Goal: Task Accomplishment & Management: Manage account settings

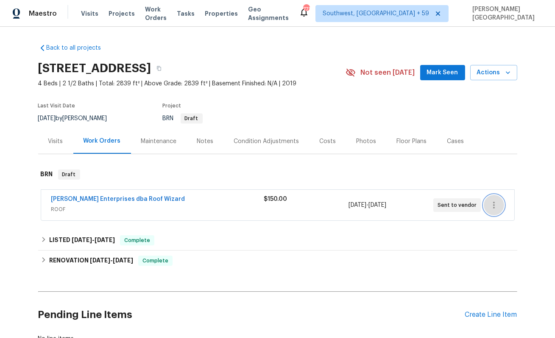
click at [493, 208] on icon "button" at bounding box center [494, 205] width 10 height 10
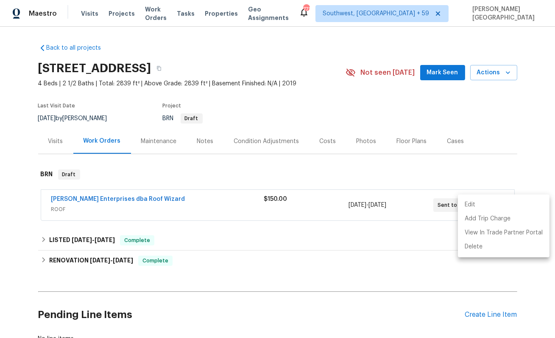
click at [472, 207] on li "Edit" at bounding box center [504, 205] width 92 height 14
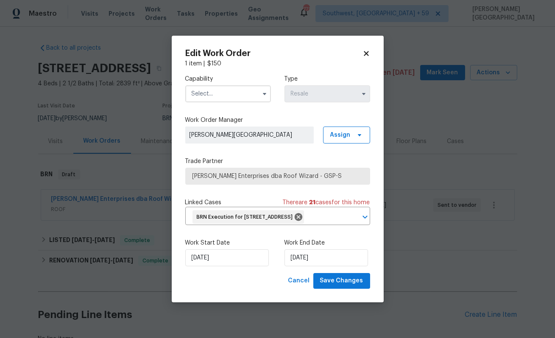
click at [231, 86] on input "text" at bounding box center [228, 93] width 86 height 17
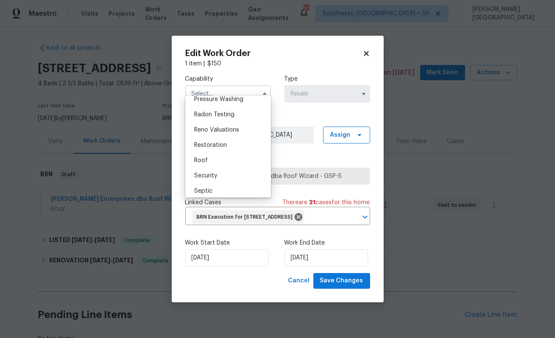
scroll to position [802, 0]
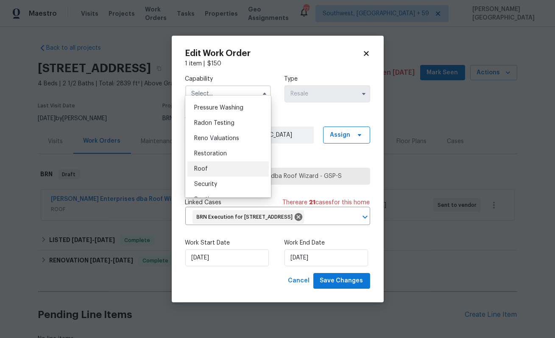
click at [201, 169] on span "Roof" at bounding box center [201, 169] width 14 height 6
type input "Roof"
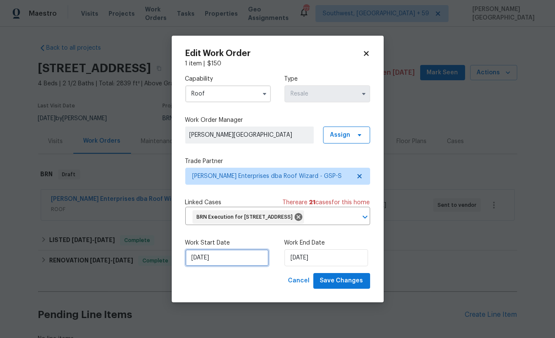
click at [216, 266] on input "8/11/2025" at bounding box center [227, 257] width 84 height 17
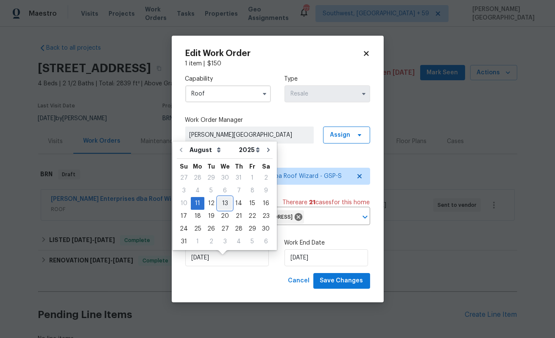
click at [225, 199] on div "13" at bounding box center [225, 203] width 14 height 12
type input "8/13/2025"
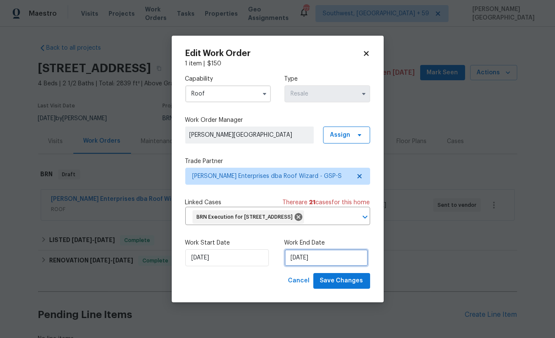
click at [302, 265] on input "8/14/2025" at bounding box center [327, 257] width 84 height 17
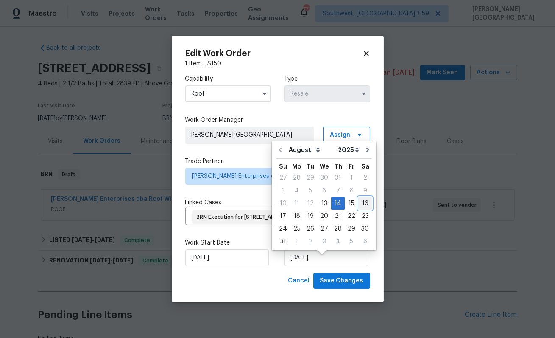
click at [360, 201] on div "16" at bounding box center [365, 203] width 14 height 12
type input "8/16/2025"
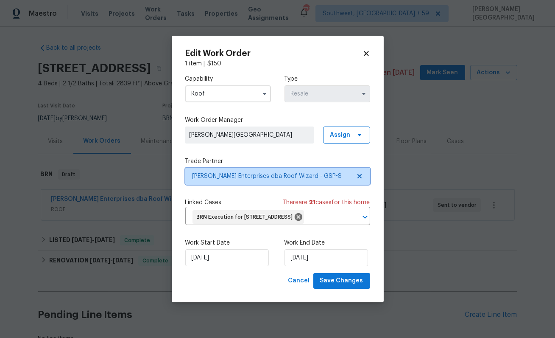
click at [239, 172] on span "Nordman Enterprises dba Roof Wizard - GSP-S" at bounding box center [272, 176] width 158 height 8
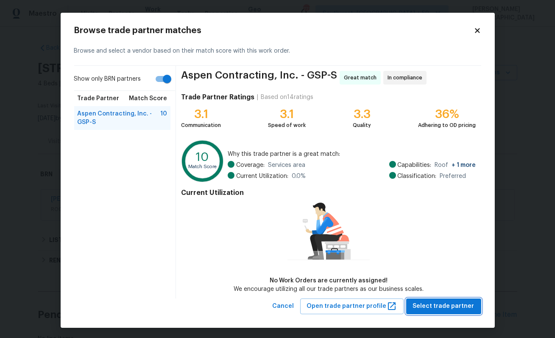
click at [435, 304] on span "Select trade partner" at bounding box center [443, 306] width 61 height 11
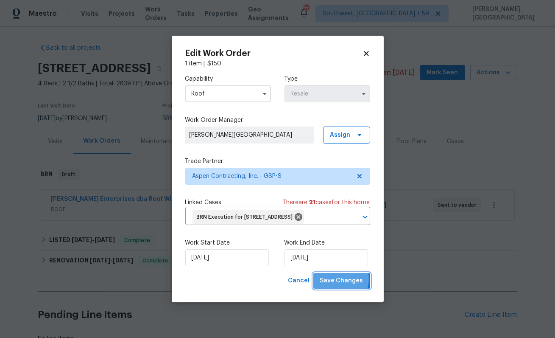
click at [335, 285] on span "Save Changes" at bounding box center [341, 280] width 43 height 11
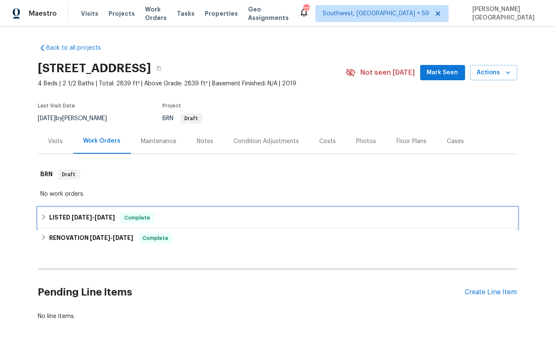
click at [156, 215] on div "LISTED 6/5/25 - 6/10/25 Complete" at bounding box center [278, 217] width 474 height 10
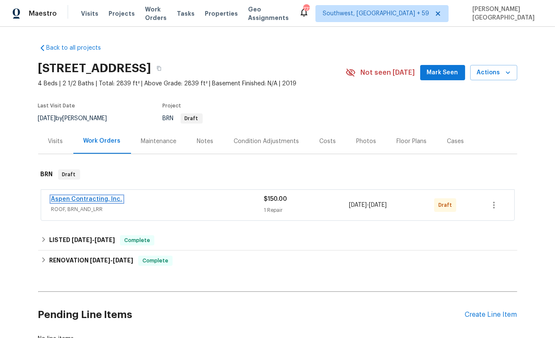
click at [103, 198] on link "Aspen Contracting, Inc." at bounding box center [86, 199] width 71 height 6
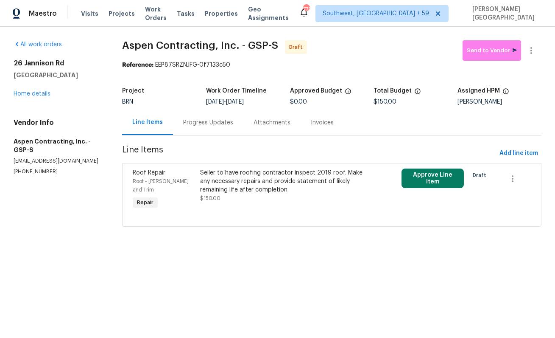
click at [216, 126] on div "Progress Updates" at bounding box center [208, 122] width 50 height 8
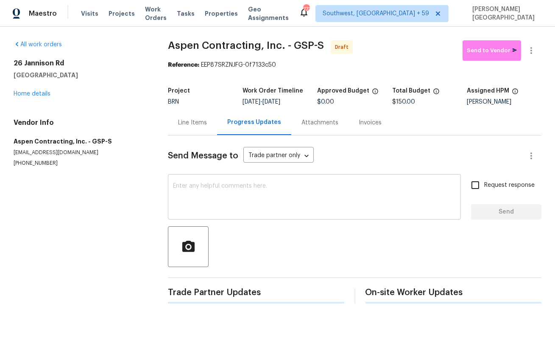
click at [203, 206] on textarea at bounding box center [314, 198] width 283 height 30
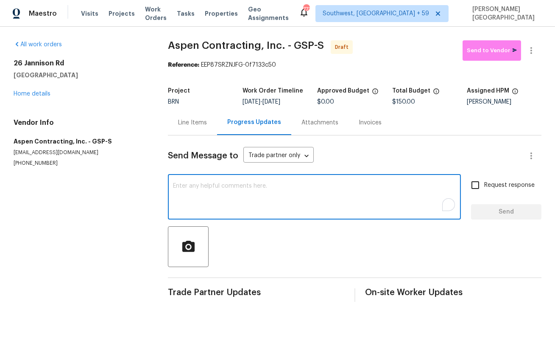
paste textarea "This is Isabel from Opendoor. Please confirm receipt of the work order due on 0…"
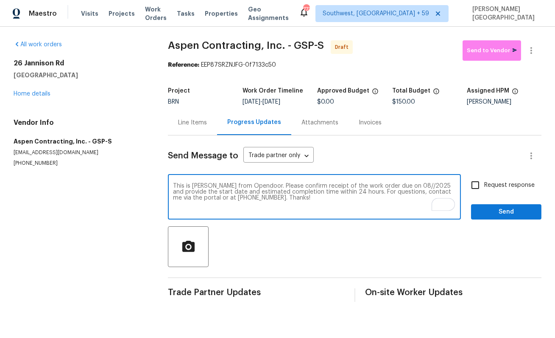
click at [399, 184] on textarea "This is Isabel from Opendoor. Please confirm receipt of the work order due on 0…" at bounding box center [314, 198] width 283 height 30
type textarea "This is Isabel from Opendoor. Please confirm receipt of the work order due on 0…"
click at [472, 183] on input "Request response" at bounding box center [475, 185] width 18 height 18
checkbox input "true"
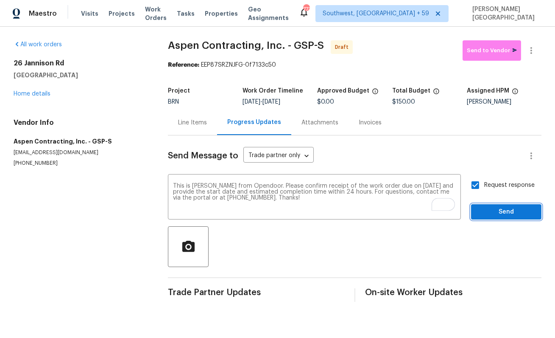
click at [484, 212] on span "Send" at bounding box center [506, 212] width 57 height 11
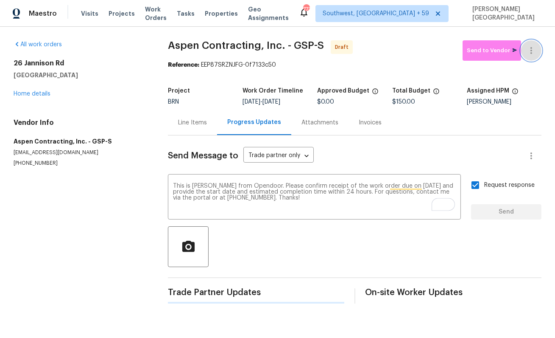
click at [529, 46] on icon "button" at bounding box center [531, 50] width 10 height 10
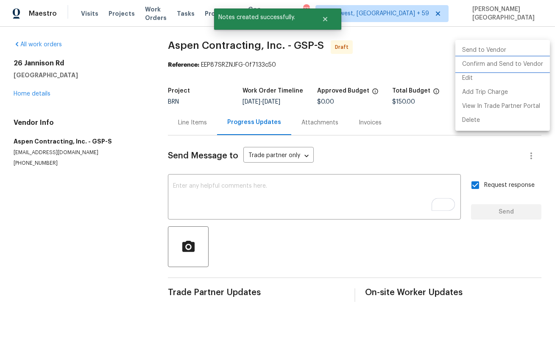
click at [501, 62] on li "Confirm and Send to Vendor" at bounding box center [502, 64] width 95 height 14
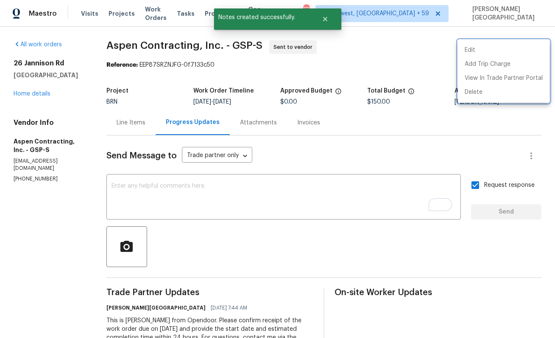
click at [28, 95] on div at bounding box center [277, 169] width 555 height 338
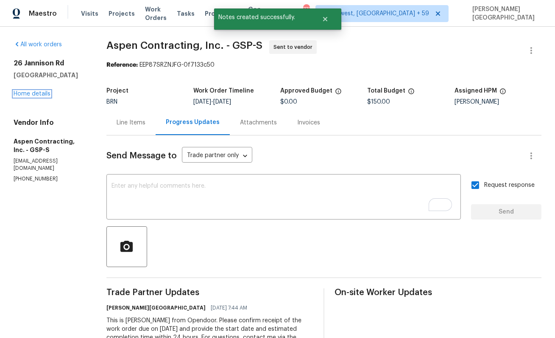
click at [28, 95] on link "Home details" at bounding box center [32, 94] width 37 height 6
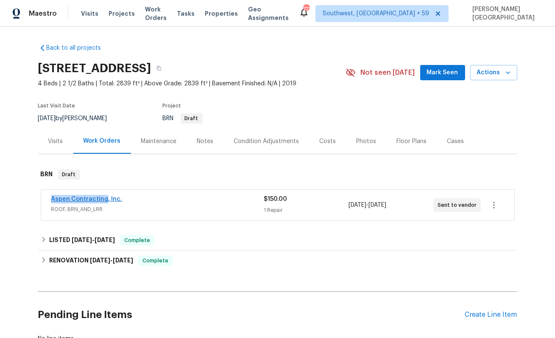
drag, startPoint x: 47, startPoint y: 196, endPoint x: 106, endPoint y: 196, distance: 58.1
click at [105, 196] on div "Aspen Contracting, Inc. ROOF, BRN_AND_LRR $150.00 1 Repair 8/13/2025 - 8/16/202…" at bounding box center [277, 205] width 473 height 31
copy link "Aspen Contracting,"
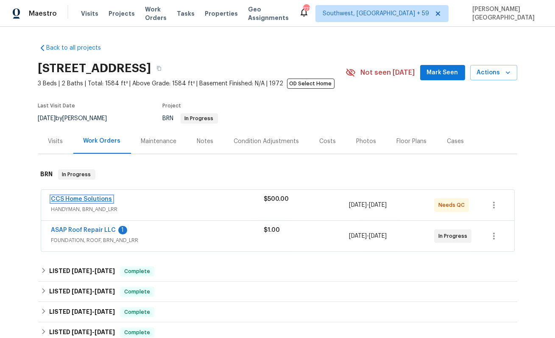
click at [79, 197] on link "CCS Home Solutions" at bounding box center [81, 199] width 61 height 6
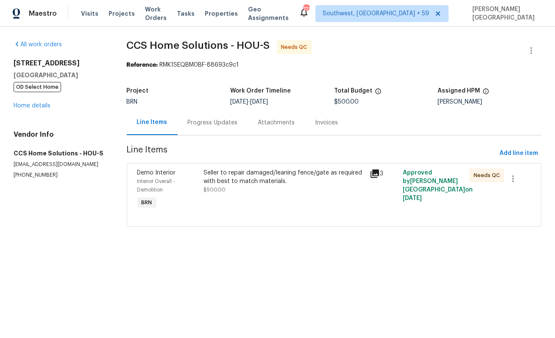
click at [230, 126] on div "Progress Updates" at bounding box center [213, 122] width 50 height 8
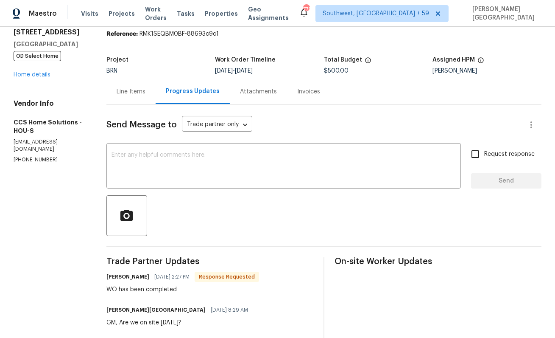
scroll to position [11, 0]
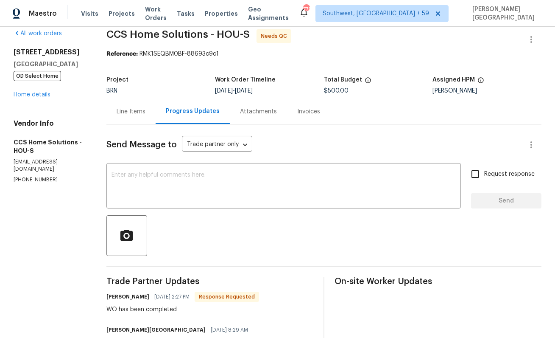
click at [142, 120] on div "Line Items" at bounding box center [130, 111] width 49 height 25
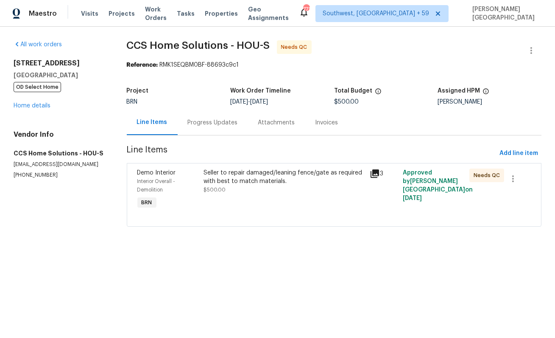
click at [249, 185] on div "Seller to repair damaged/leaning fence/gate as required with best to match mate…" at bounding box center [284, 176] width 161 height 17
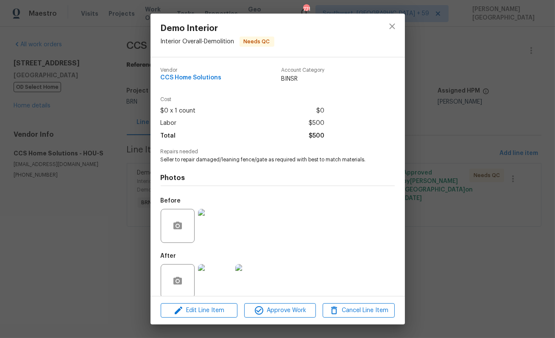
click at [221, 233] on img at bounding box center [215, 226] width 34 height 34
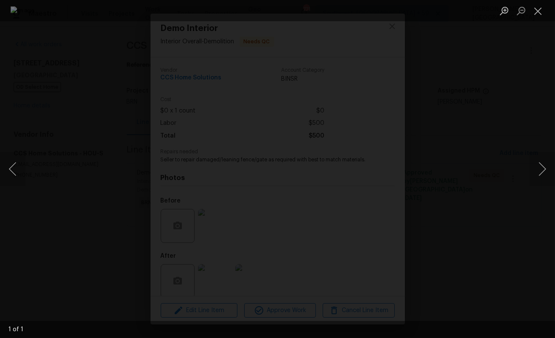
click at [486, 156] on div "Lightbox" at bounding box center [277, 169] width 555 height 338
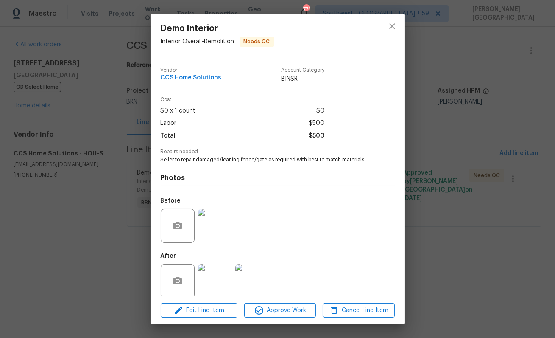
click at [226, 276] on img at bounding box center [215, 281] width 34 height 34
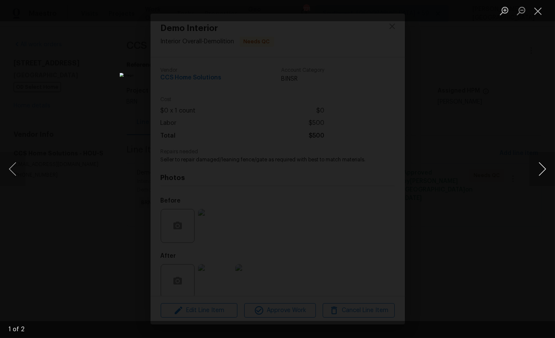
click at [547, 167] on button "Next image" at bounding box center [542, 169] width 25 height 34
click at [523, 131] on div "Lightbox" at bounding box center [277, 169] width 555 height 338
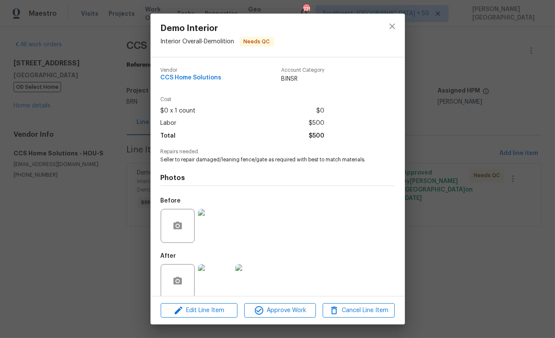
click at [499, 106] on div "Demo Interior Interior Overall - Demolition Needs QC Vendor CCS Home Solutions …" at bounding box center [277, 169] width 555 height 338
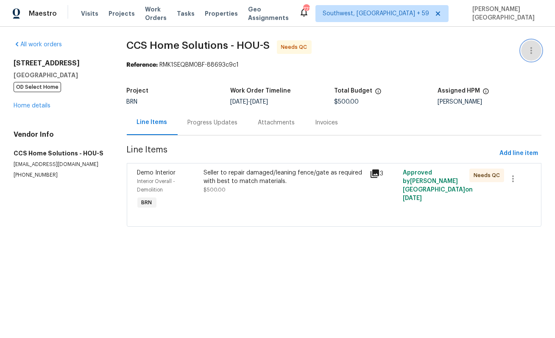
click at [530, 54] on icon "button" at bounding box center [531, 50] width 10 height 10
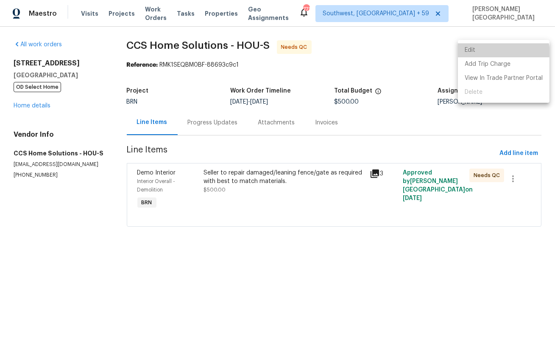
click at [492, 54] on li "Edit" at bounding box center [504, 50] width 92 height 14
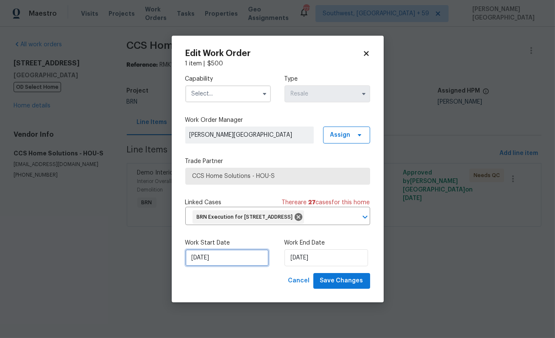
click at [224, 266] on input "8/7/2025" at bounding box center [227, 257] width 84 height 17
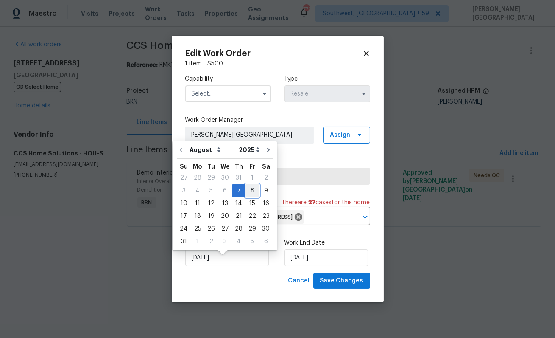
click at [254, 185] on div "8" at bounding box center [253, 190] width 14 height 12
type input "[DATE]"
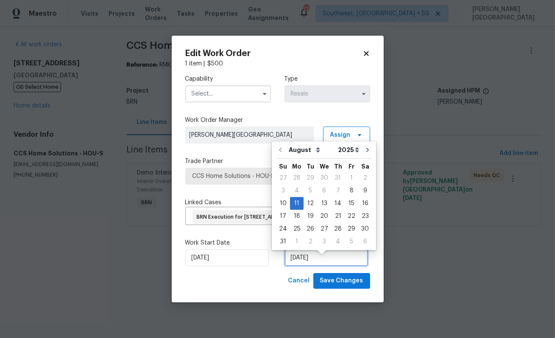
click at [304, 262] on input "8/11/2025" at bounding box center [327, 257] width 84 height 17
click at [310, 203] on div "12" at bounding box center [311, 203] width 14 height 12
type input "8/12/2025"
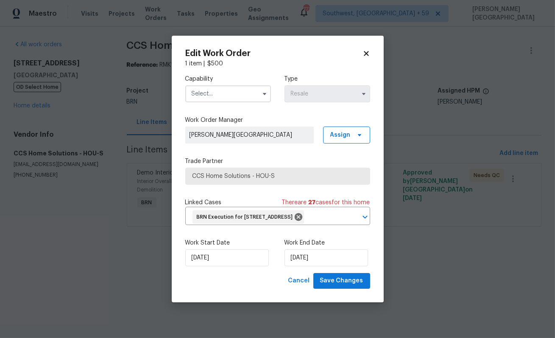
click at [209, 87] on input "text" at bounding box center [228, 93] width 86 height 17
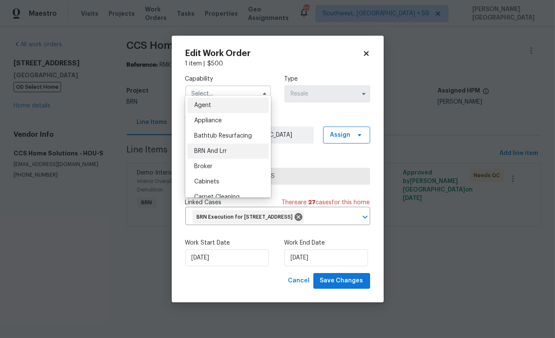
click at [217, 153] on span "BRN And Lrr" at bounding box center [210, 151] width 33 height 6
type input "BRN And Lrr"
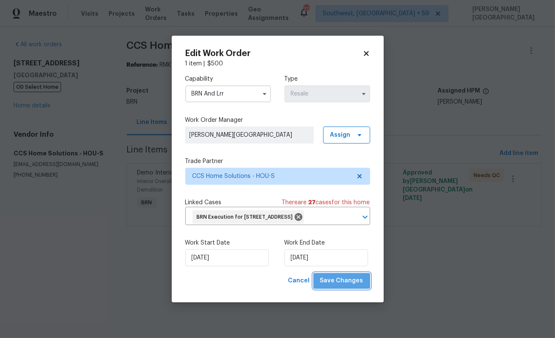
click at [360, 286] on span "Save Changes" at bounding box center [341, 280] width 43 height 11
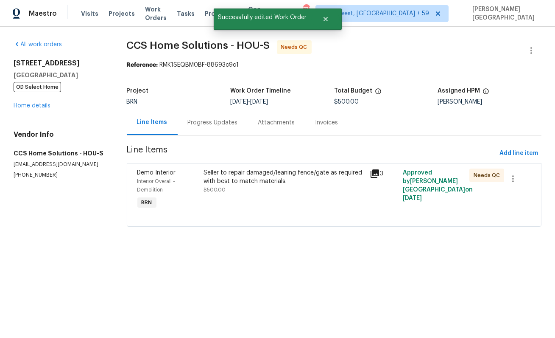
click at [267, 203] on div "Seller to repair damaged/leaning fence/gate as required with best to match mate…" at bounding box center [284, 189] width 166 height 47
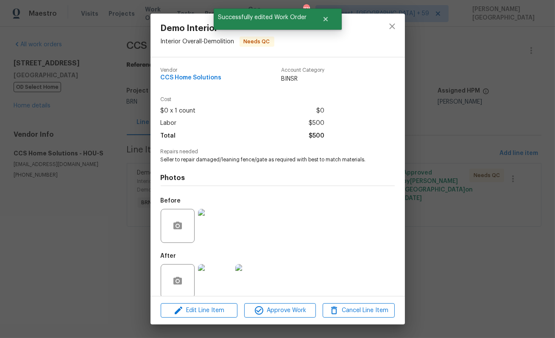
click at [440, 195] on div "Demo Interior Interior Overall - Demolition Needs QC Vendor CCS Home Solutions …" at bounding box center [277, 169] width 555 height 338
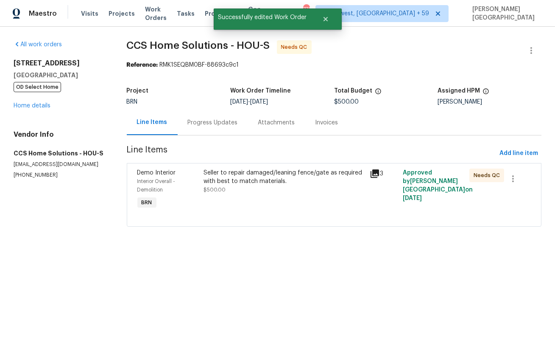
click at [218, 132] on div "Progress Updates" at bounding box center [213, 122] width 70 height 25
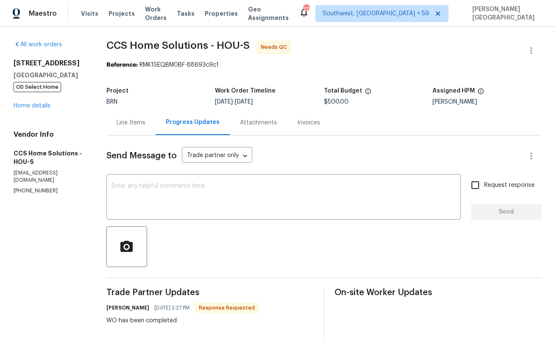
click at [135, 127] on div "Line Items" at bounding box center [130, 122] width 49 height 25
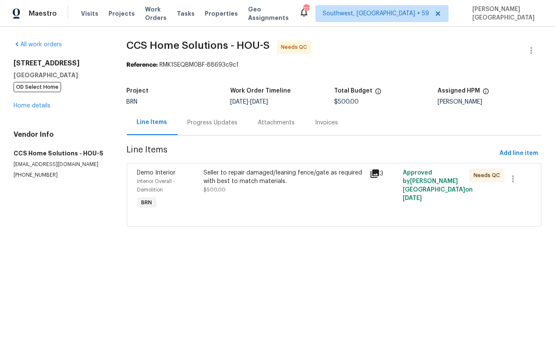
click at [267, 181] on div "Seller to repair damaged/leaning fence/gate as required with best to match mate…" at bounding box center [284, 176] width 161 height 17
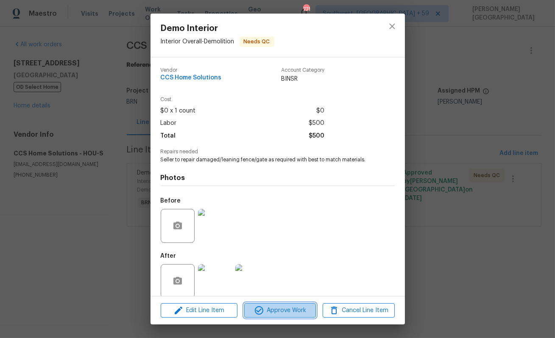
click at [285, 312] on span "Approve Work" at bounding box center [280, 310] width 67 height 11
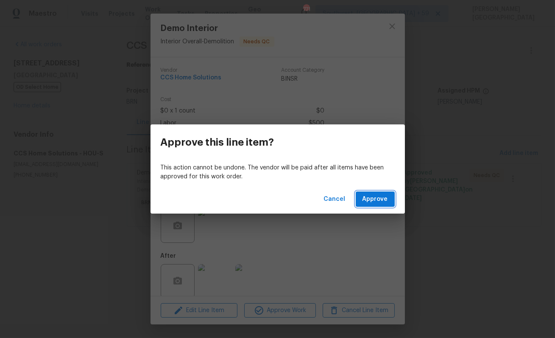
click at [370, 198] on span "Approve" at bounding box center [375, 199] width 25 height 11
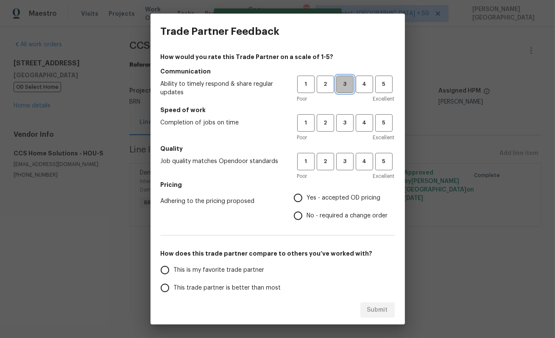
click at [345, 83] on span "3" at bounding box center [345, 84] width 16 height 10
click at [345, 119] on span "3" at bounding box center [345, 123] width 16 height 10
click at [345, 153] on button "3" at bounding box center [344, 161] width 17 height 17
click at [304, 217] on input "No - required a change order" at bounding box center [298, 216] width 18 height 18
radio input "true"
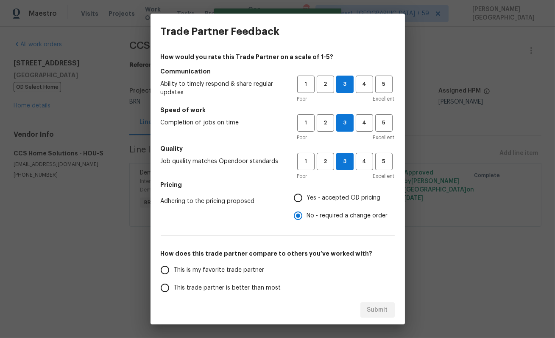
click at [199, 289] on span "This trade partner is better than most" at bounding box center [227, 287] width 107 height 9
click at [174, 289] on input "This trade partner is better than most" at bounding box center [165, 288] width 18 height 18
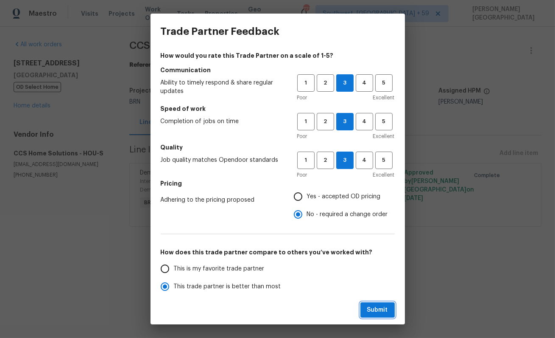
click at [376, 309] on span "Submit" at bounding box center [377, 309] width 21 height 11
radio input "true"
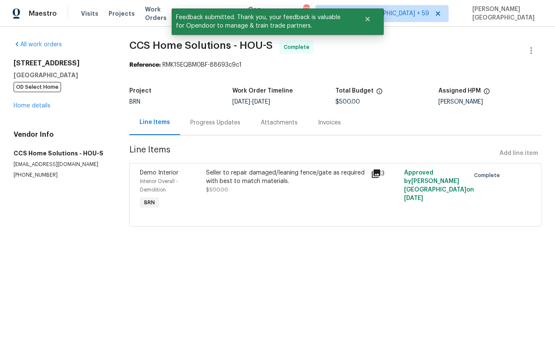
click at [215, 130] on div "Progress Updates" at bounding box center [215, 122] width 70 height 25
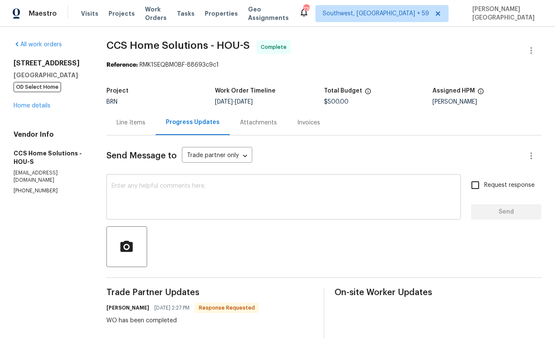
click at [141, 197] on textarea at bounding box center [284, 198] width 344 height 30
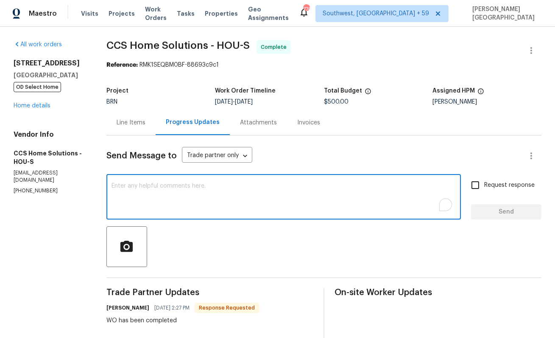
paste textarea "WO is approved, Please upload the detailed paid invoice under invoice section. …"
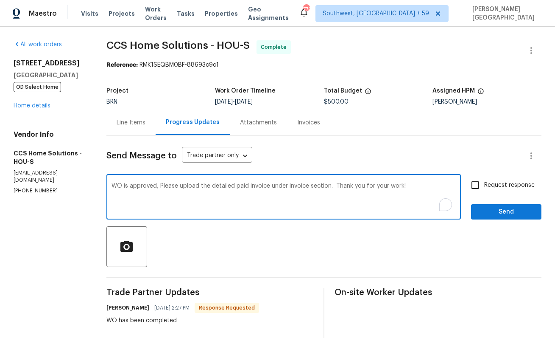
type textarea "WO is approved, Please upload the detailed paid invoice under invoice section. …"
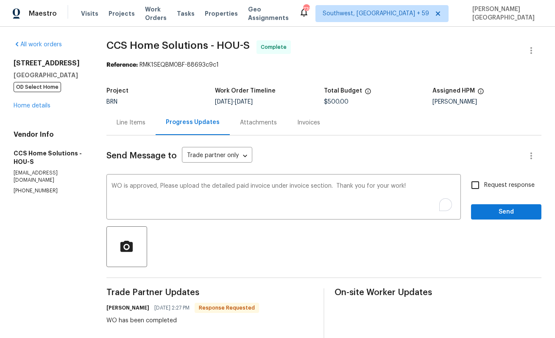
click at [497, 184] on span "Request response" at bounding box center [509, 185] width 50 height 9
click at [484, 184] on input "Request response" at bounding box center [475, 185] width 18 height 18
checkbox input "true"
click at [506, 217] on span "Send" at bounding box center [506, 212] width 57 height 11
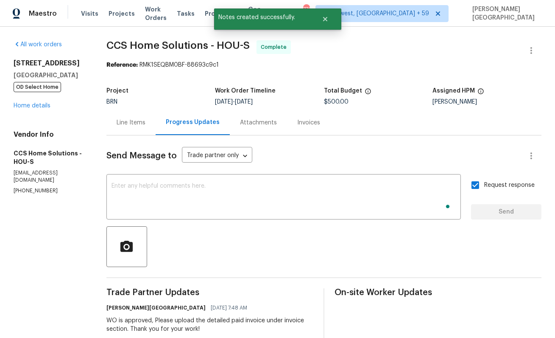
click at [118, 43] on span "CCS Home Solutions - HOU-S" at bounding box center [177, 45] width 143 height 10
click at [169, 43] on span "CCS Home Solutions - HOU-S" at bounding box center [177, 45] width 143 height 10
copy span "CCS Home Solutions"
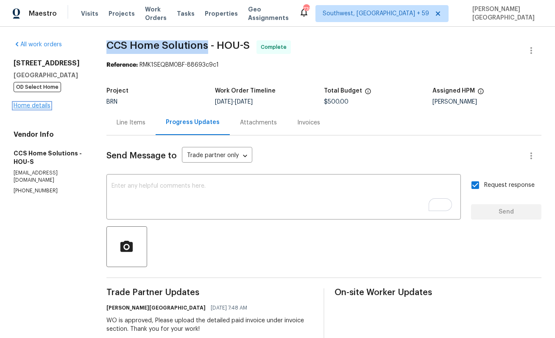
click at [41, 104] on link "Home details" at bounding box center [32, 106] width 37 height 6
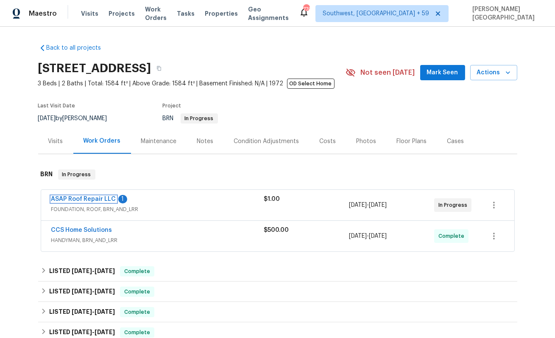
click at [96, 200] on link "ASAP Roof Repair LLC" at bounding box center [83, 199] width 65 height 6
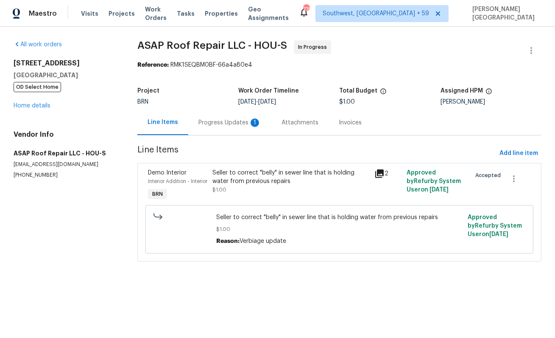
click at [229, 128] on div "Progress Updates 1" at bounding box center [229, 122] width 83 height 25
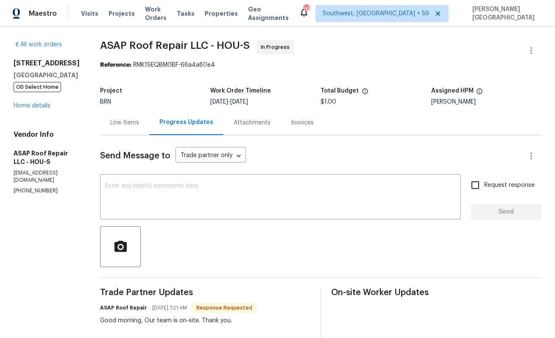
scroll to position [73, 0]
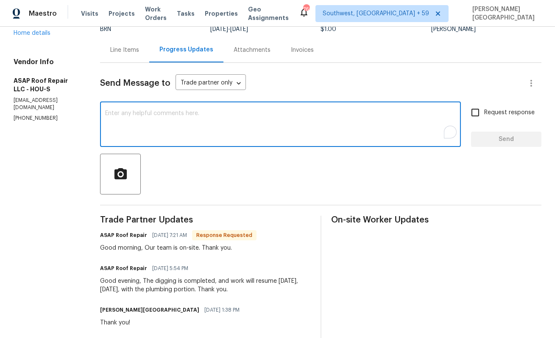
click at [142, 131] on textarea "To enrich screen reader interactions, please activate Accessibility in Grammarl…" at bounding box center [280, 125] width 351 height 30
type textarea "Thanks for the update."
click at [484, 112] on input "Request response" at bounding box center [475, 112] width 18 height 18
checkbox input "true"
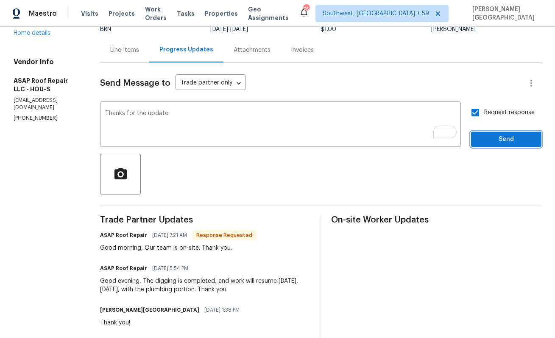
click at [494, 138] on span "Send" at bounding box center [506, 139] width 57 height 11
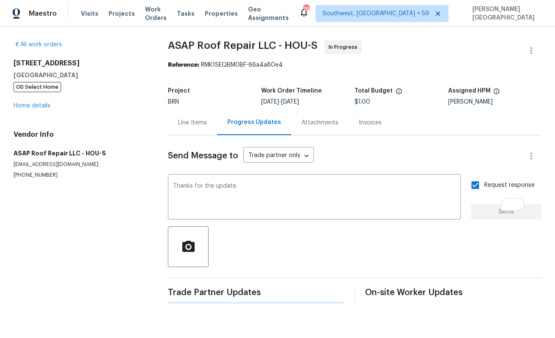
scroll to position [0, 0]
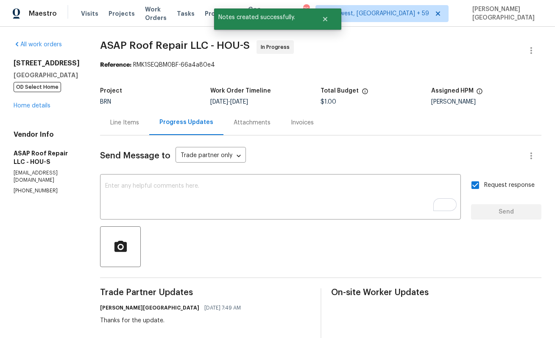
click at [147, 40] on span "ASAP Roof Repair LLC - HOU-S" at bounding box center [175, 45] width 150 height 10
click at [182, 45] on span "ASAP Roof Repair LLC - HOU-S" at bounding box center [175, 45] width 150 height 10
copy span "ASAP Roof Repair"
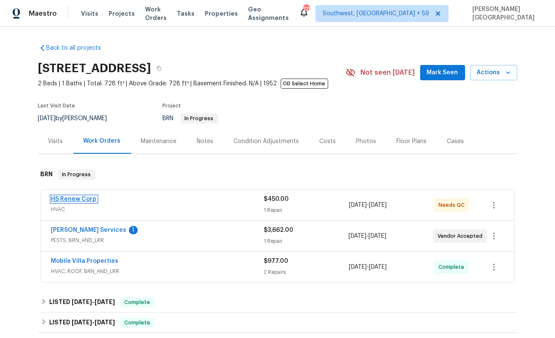
click at [80, 199] on link "HS Renew Corp" at bounding box center [73, 199] width 45 height 6
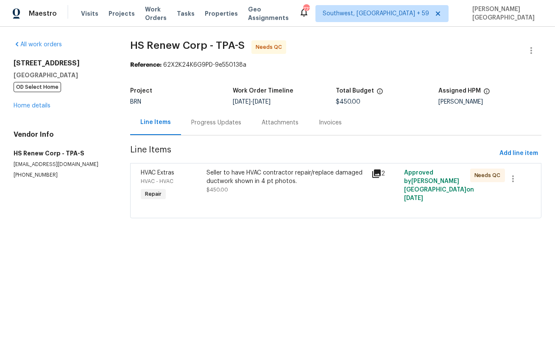
click at [43, 171] on p "(813) 965-2187" at bounding box center [62, 174] width 96 height 7
copy p "(813) 965-2187"
click at [231, 235] on div "All work orders 2585 15th Ave N Saint Petersburg, FL 33713 OD Select Home Home …" at bounding box center [277, 134] width 555 height 215
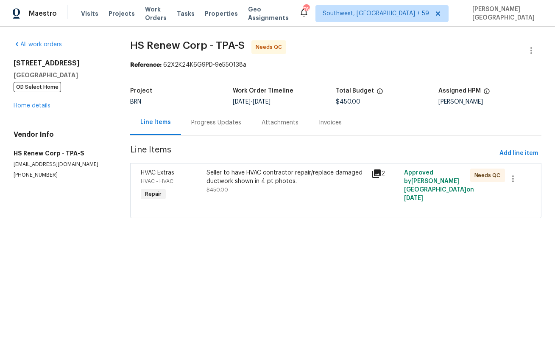
click at [225, 120] on div "Progress Updates" at bounding box center [216, 122] width 50 height 8
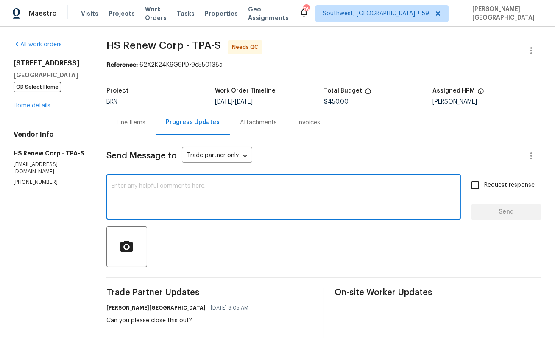
click at [182, 200] on textarea at bounding box center [284, 198] width 344 height 30
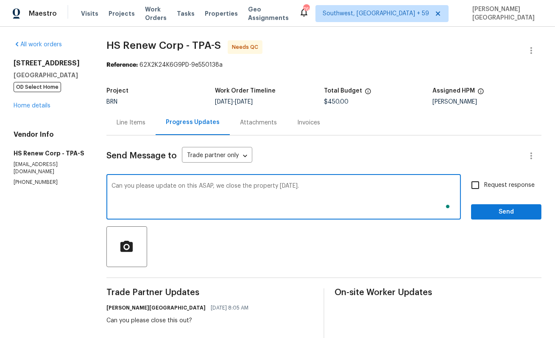
type textarea "Can you please update on this ASAP, we close the property today."
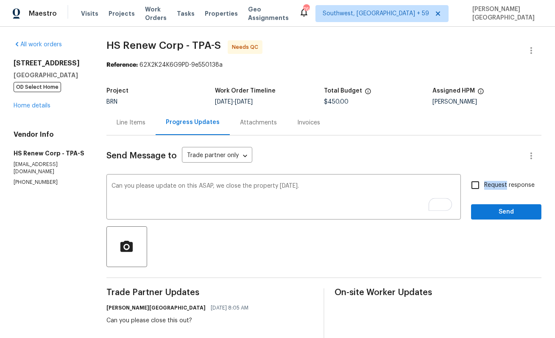
click at [507, 181] on span "Request response" at bounding box center [509, 185] width 50 height 9
click at [507, 204] on button "Send" at bounding box center [506, 212] width 70 height 16
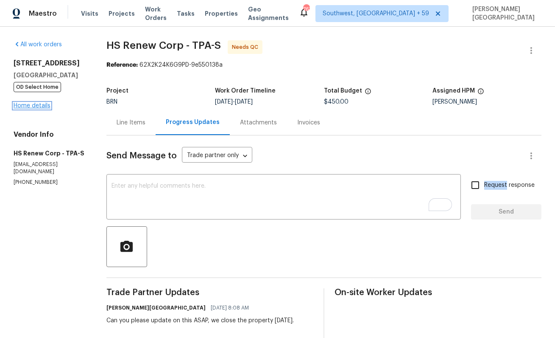
click at [31, 109] on link "Home details" at bounding box center [32, 106] width 37 height 6
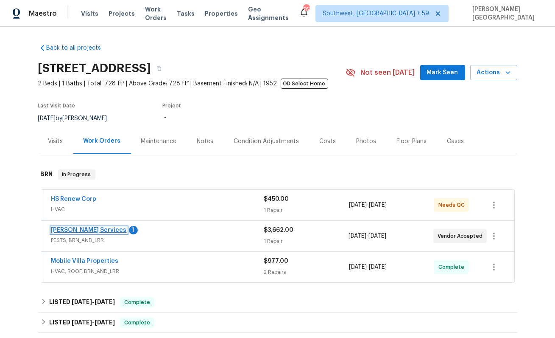
click at [94, 229] on link "Massey Services" at bounding box center [88, 230] width 75 height 6
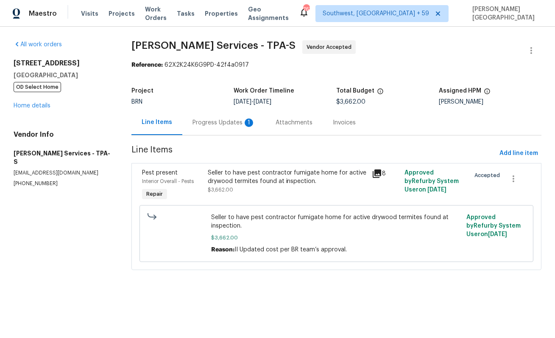
click at [218, 129] on div "Progress Updates 1" at bounding box center [223, 122] width 83 height 25
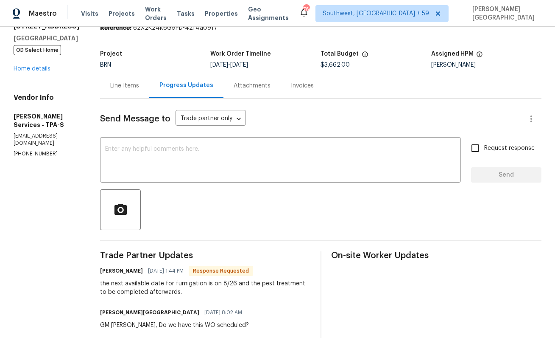
scroll to position [54, 0]
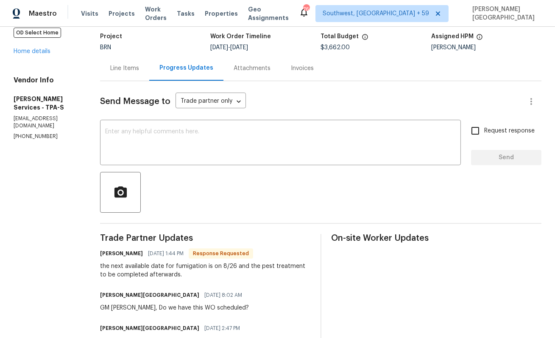
click at [154, 274] on div "the next available date for fumigation is on 8/26 and the pest treatment to be …" at bounding box center [205, 270] width 210 height 17
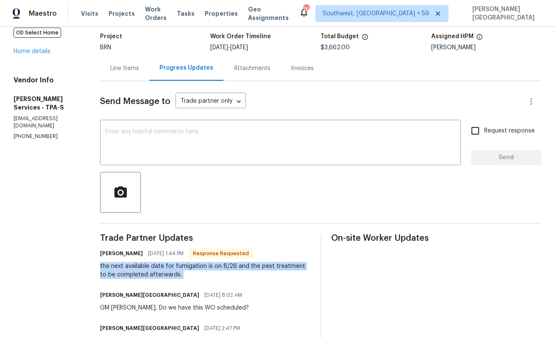
click at [154, 274] on div "the next available date for fumigation is on 8/26 and the pest treatment to be …" at bounding box center [205, 270] width 210 height 17
copy div "the next available date for fumigation is on 8/26 and the pest treatment to be …"
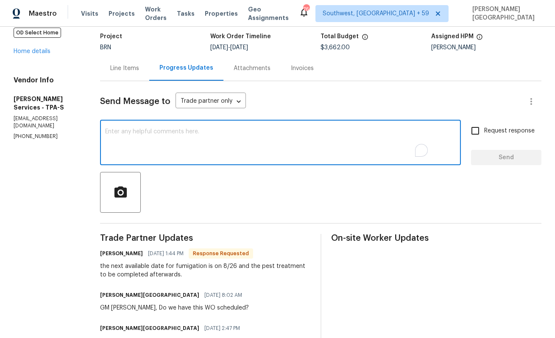
click at [159, 139] on textarea "To enrich screen reader interactions, please activate Accessibility in Grammarl…" at bounding box center [280, 143] width 351 height 30
type textarea "Thank for the update."
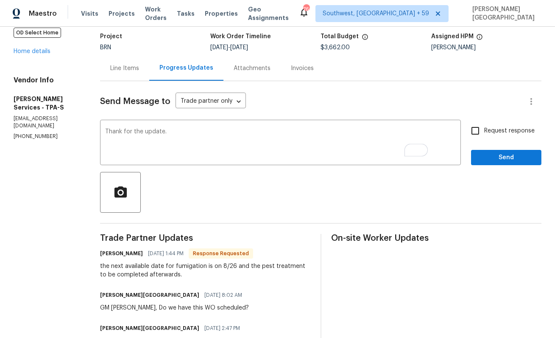
click at [487, 132] on span "Request response" at bounding box center [509, 130] width 50 height 9
click at [484, 132] on input "Request response" at bounding box center [475, 131] width 18 height 18
checkbox input "true"
click at [489, 164] on button "Send" at bounding box center [506, 158] width 70 height 16
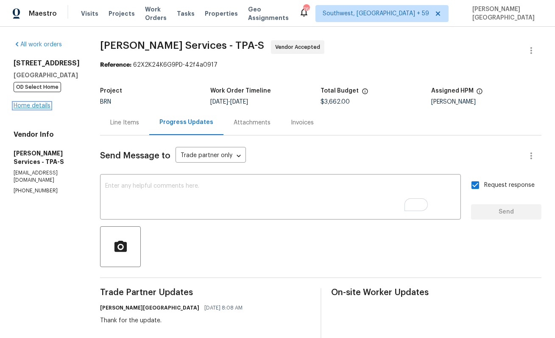
click at [37, 106] on link "Home details" at bounding box center [32, 106] width 37 height 6
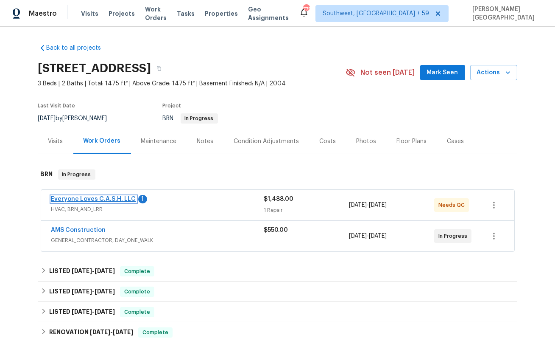
click at [107, 197] on link "Everyone Loves C.A.S.H. LLC" at bounding box center [93, 199] width 85 height 6
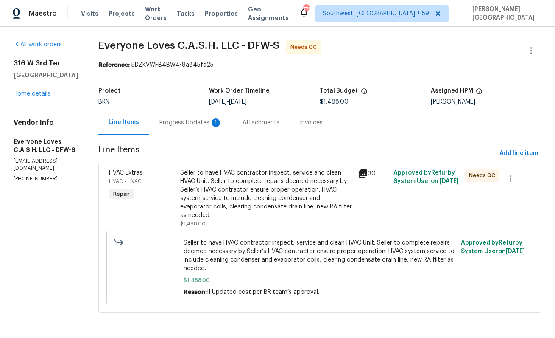
click at [196, 127] on div "Progress Updates 1" at bounding box center [190, 122] width 83 height 25
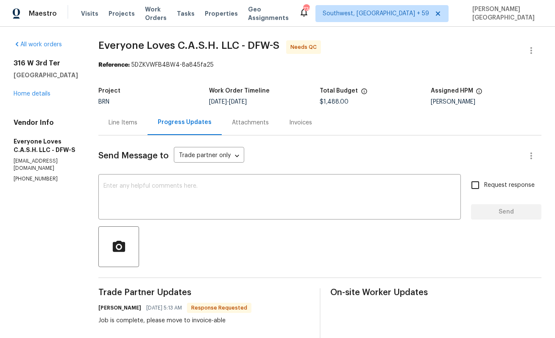
click at [141, 133] on div "Line Items" at bounding box center [122, 122] width 49 height 25
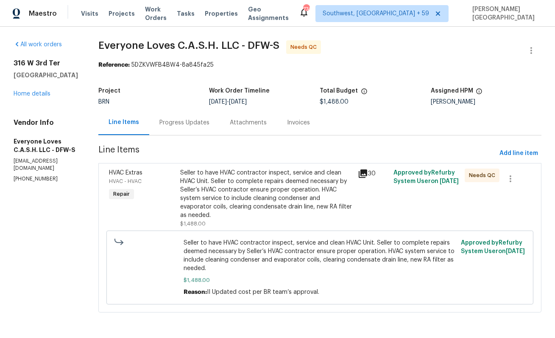
click at [200, 176] on div "Seller to have HVAC contractor inspect, service and clean HVAC Unit. Seller to …" at bounding box center [266, 193] width 173 height 51
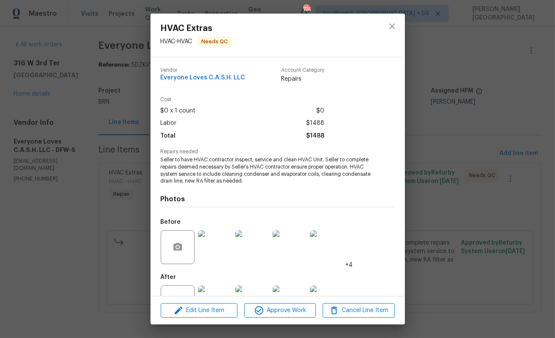
scroll to position [32, 0]
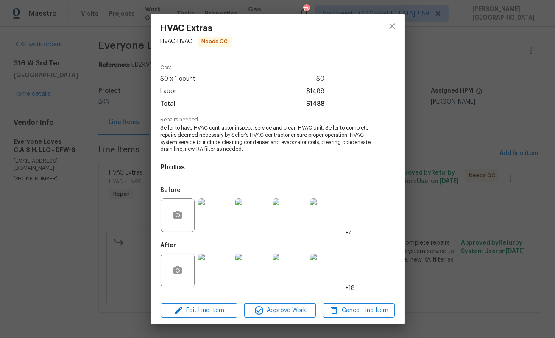
click at [218, 264] on img at bounding box center [215, 270] width 34 height 34
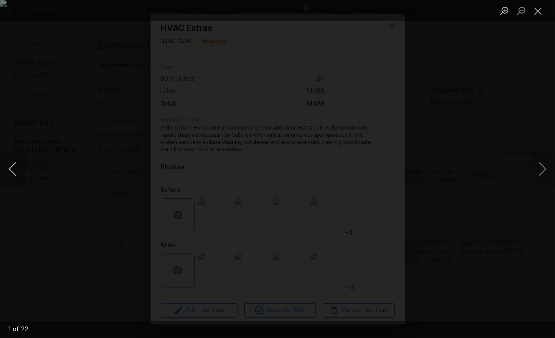
click at [14, 171] on button "Previous image" at bounding box center [12, 169] width 25 height 34
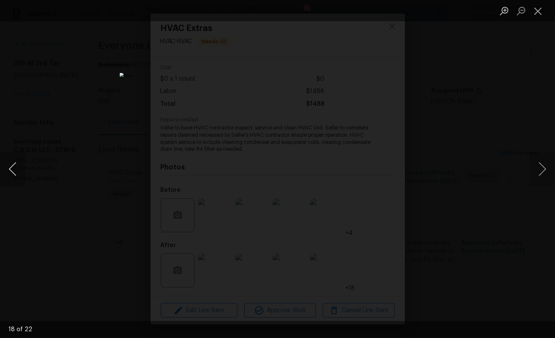
click at [14, 171] on button "Previous image" at bounding box center [12, 169] width 25 height 34
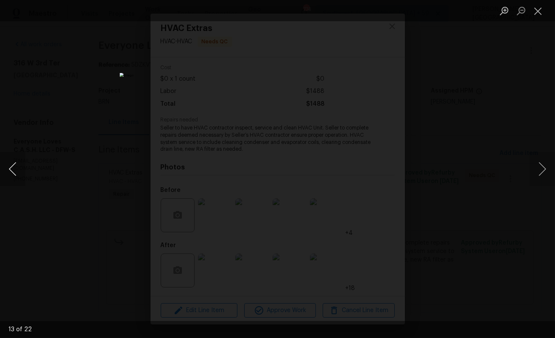
click at [14, 171] on button "Previous image" at bounding box center [12, 169] width 25 height 34
click at [14, 170] on button "Previous image" at bounding box center [12, 169] width 25 height 34
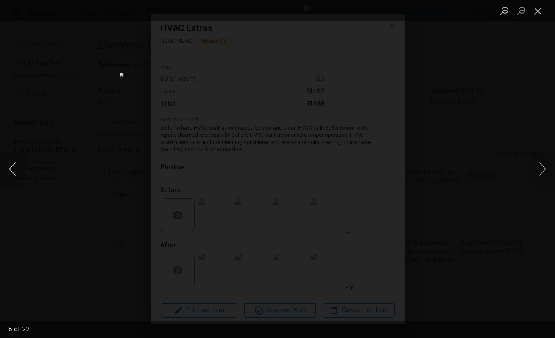
click at [14, 170] on button "Previous image" at bounding box center [12, 169] width 25 height 34
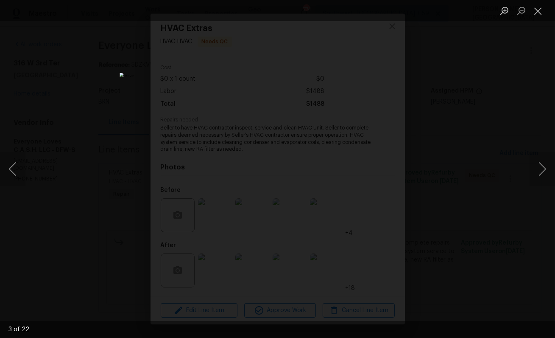
click at [489, 103] on div "Lightbox" at bounding box center [277, 169] width 555 height 338
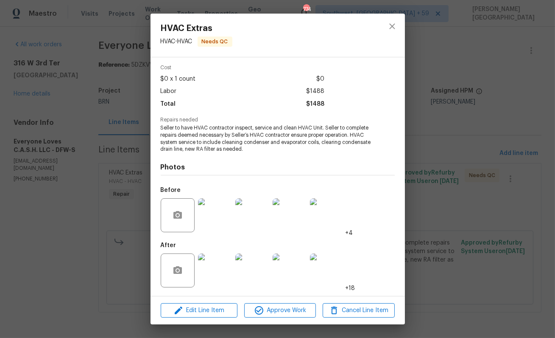
click at [15, 176] on div "HVAC Extras HVAC - HVAC Needs QC Vendor Everyone Loves C.A.S.H. LLC Account Cat…" at bounding box center [277, 169] width 555 height 338
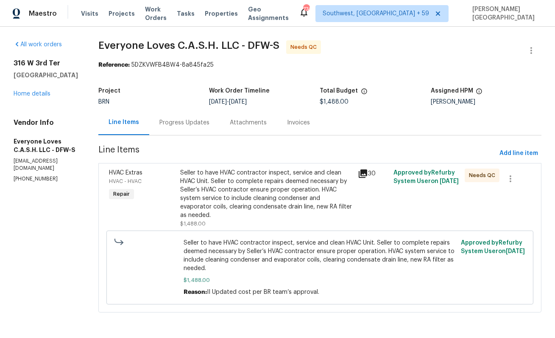
click at [16, 175] on p "[PHONE_NUMBER]" at bounding box center [46, 178] width 64 height 7
copy p "[PHONE_NUMBER]"
click at [205, 130] on div "Progress Updates" at bounding box center [184, 122] width 70 height 25
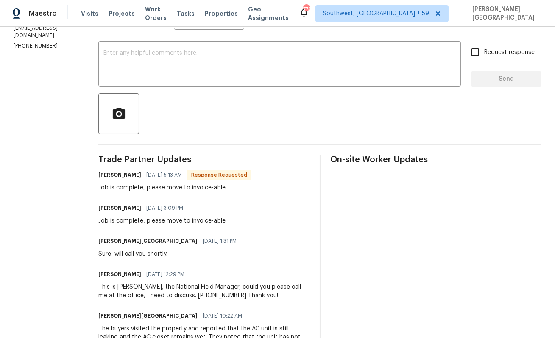
scroll to position [158, 0]
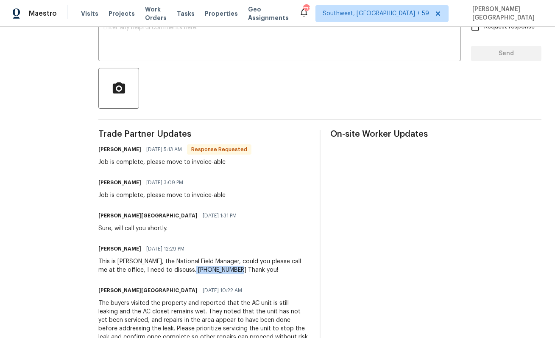
drag, startPoint x: 212, startPoint y: 268, endPoint x: 256, endPoint y: 270, distance: 44.2
click at [256, 270] on div "This is [PERSON_NAME], the National Field Manager, could you please call me at …" at bounding box center [203, 265] width 211 height 17
copy div "[PHONE_NUMBER]"
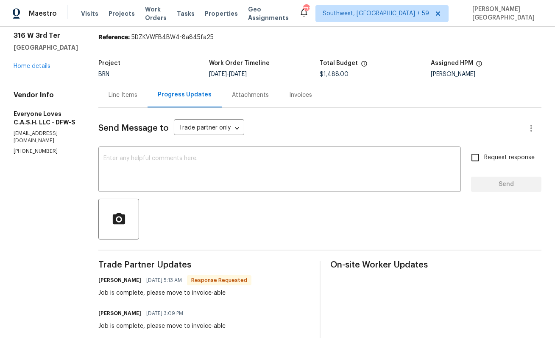
scroll to position [0, 0]
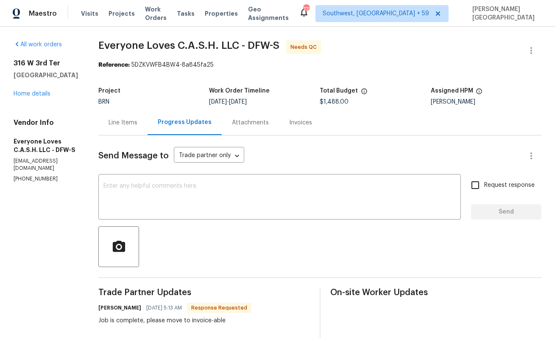
click at [143, 115] on div "Line Items" at bounding box center [122, 122] width 49 height 25
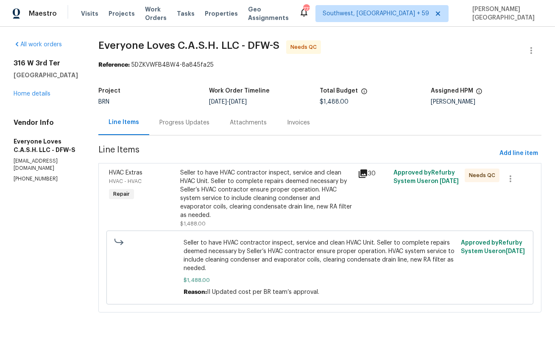
click at [222, 187] on div "Seller to have HVAC contractor inspect, service and clean HVAC Unit. Seller to …" at bounding box center [266, 193] width 173 height 51
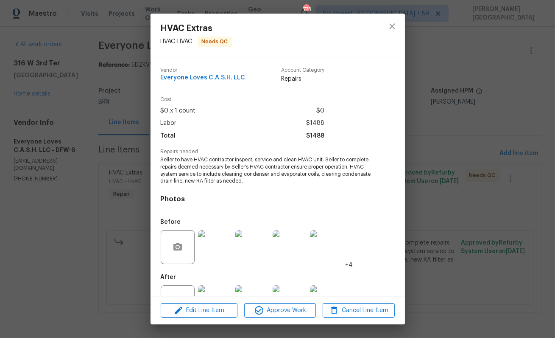
scroll to position [32, 0]
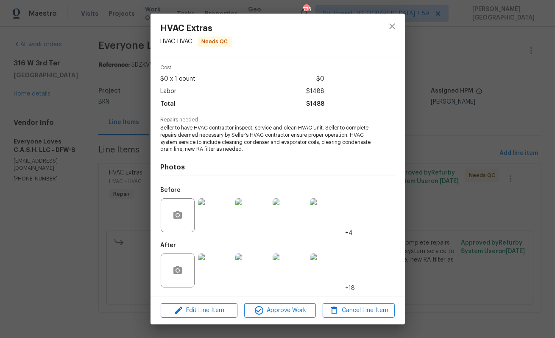
click at [216, 268] on img at bounding box center [215, 270] width 34 height 34
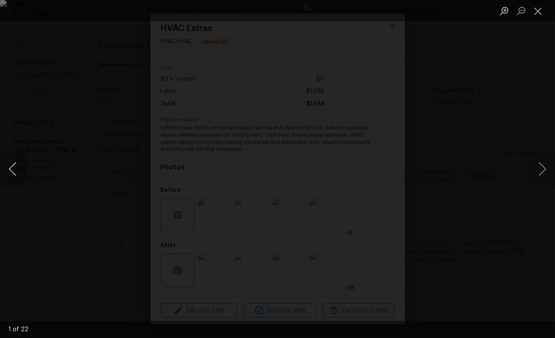
click at [11, 159] on button "Previous image" at bounding box center [12, 169] width 25 height 34
click at [548, 175] on button "Next image" at bounding box center [542, 169] width 25 height 34
click at [536, 177] on button "Next image" at bounding box center [542, 169] width 25 height 34
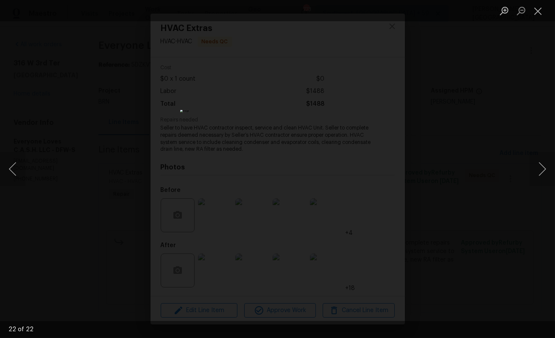
click at [106, 156] on div "Lightbox" at bounding box center [277, 169] width 555 height 338
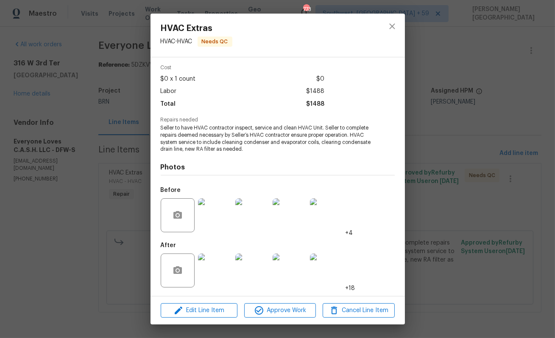
click at [112, 168] on div "HVAC Extras HVAC - HVAC Needs QC Vendor Everyone Loves C.A.S.H. LLC Account Cat…" at bounding box center [277, 169] width 555 height 338
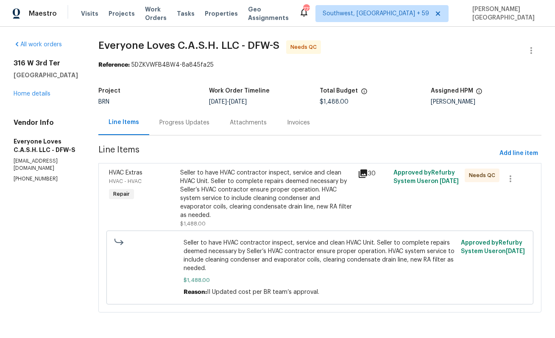
click at [198, 112] on div "Progress Updates" at bounding box center [184, 122] width 70 height 25
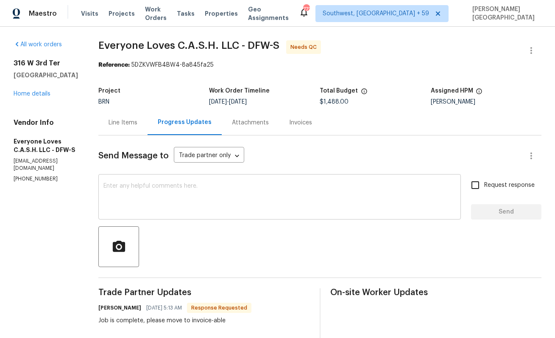
click at [164, 190] on textarea at bounding box center [279, 198] width 352 height 30
click at [137, 44] on span "Everyone Loves C.A.S.H. LLC - DFW-S" at bounding box center [188, 45] width 181 height 10
click at [225, 44] on span "Everyone Loves C.A.S.H. LLC - DFW-S" at bounding box center [188, 45] width 181 height 10
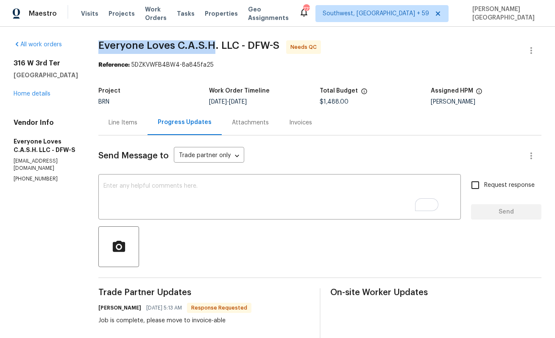
copy span "Everyone Loves C.A.S.H"
click at [42, 95] on link "Home details" at bounding box center [32, 94] width 37 height 6
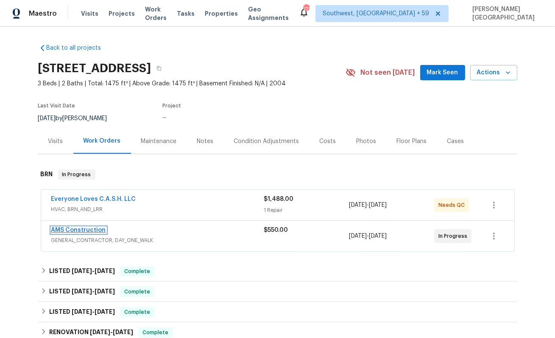
click at [92, 229] on link "AMS Construction" at bounding box center [78, 230] width 55 height 6
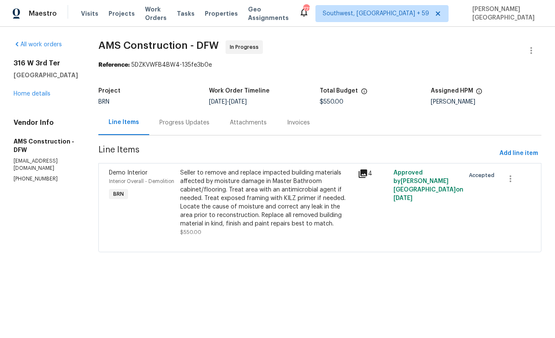
click at [159, 122] on div "Progress Updates" at bounding box center [184, 122] width 50 height 8
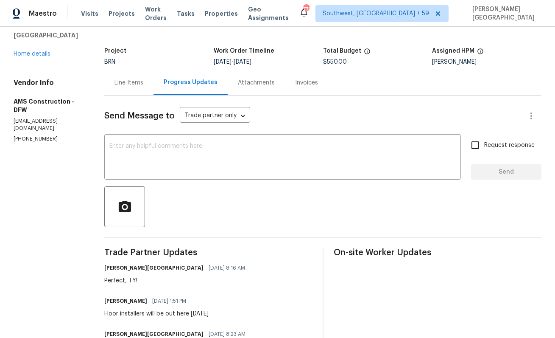
scroll to position [36, 0]
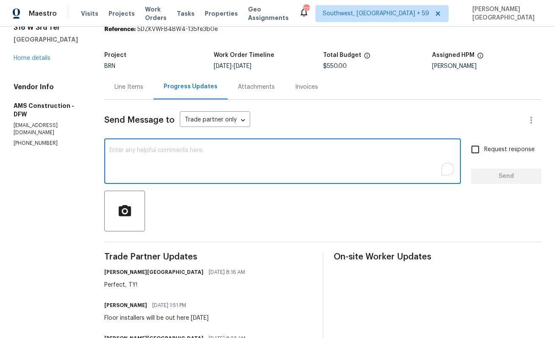
click at [156, 159] on textarea "To enrich screen reader interactions, please activate Accessibility in Grammarl…" at bounding box center [282, 162] width 346 height 30
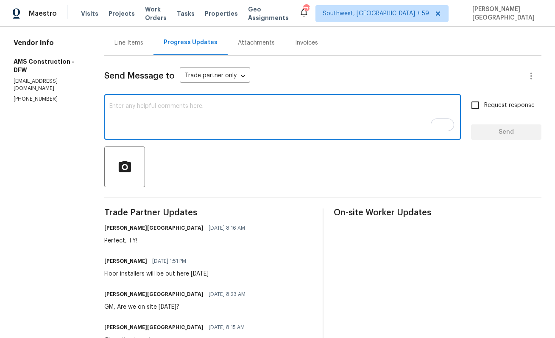
click at [134, 117] on textarea "To enrich screen reader interactions, please activate Accessibility in Grammarl…" at bounding box center [282, 118] width 346 height 30
type textarea "Is this job completed?"
click at [504, 104] on span "Request response" at bounding box center [509, 105] width 50 height 9
click at [484, 104] on input "Request response" at bounding box center [475, 105] width 18 height 18
checkbox input "true"
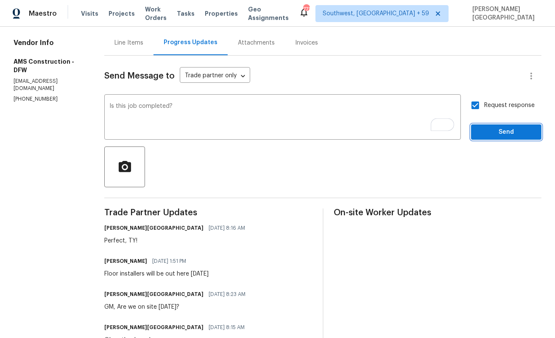
click at [512, 129] on span "Send" at bounding box center [506, 132] width 57 height 11
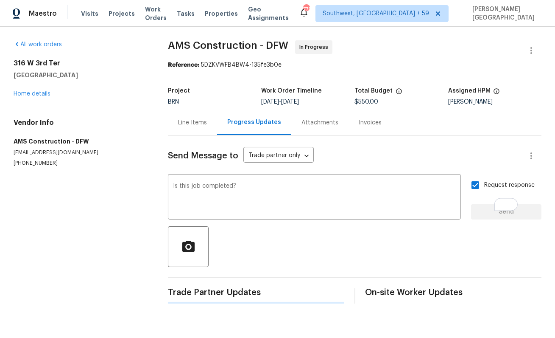
scroll to position [0, 0]
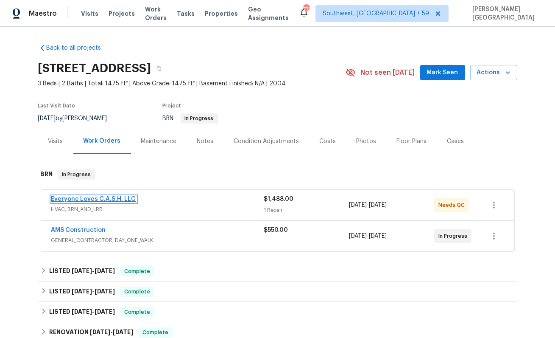
click at [106, 197] on link "Everyone Loves C.A.S.H. LLC" at bounding box center [93, 199] width 85 height 6
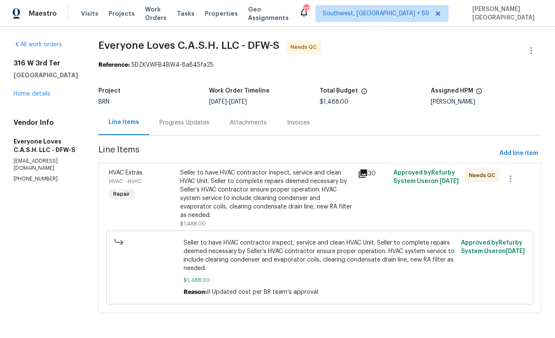
click at [209, 126] on div "Progress Updates" at bounding box center [184, 122] width 50 height 8
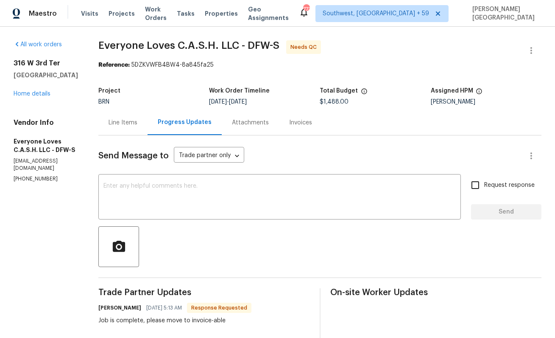
click at [312, 126] on div "Invoices" at bounding box center [300, 122] width 23 height 8
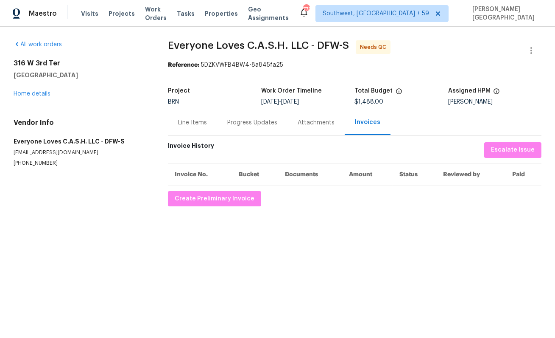
click at [201, 130] on div "Line Items" at bounding box center [192, 122] width 49 height 25
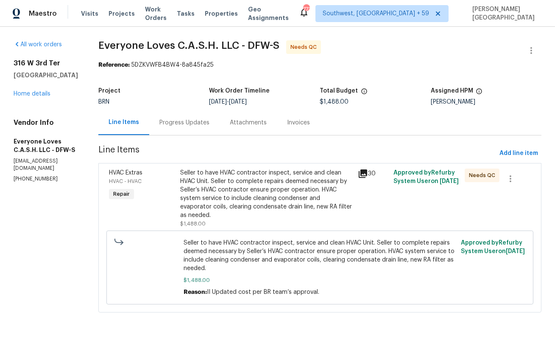
click at [246, 197] on div "Seller to have HVAC contractor inspect, service and clean HVAC Unit. Seller to …" at bounding box center [266, 193] width 173 height 51
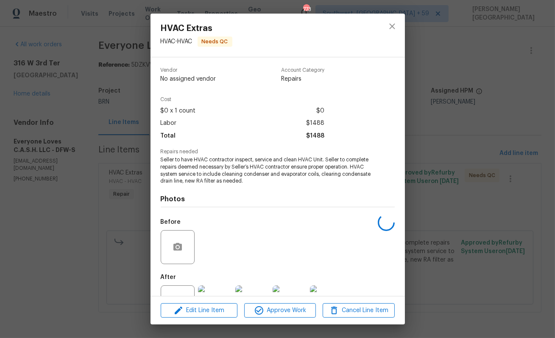
scroll to position [32, 0]
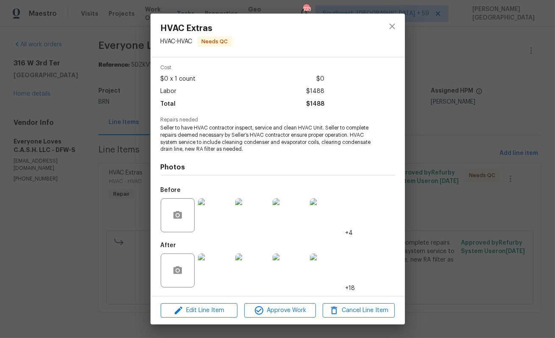
click at [218, 274] on img at bounding box center [215, 270] width 34 height 34
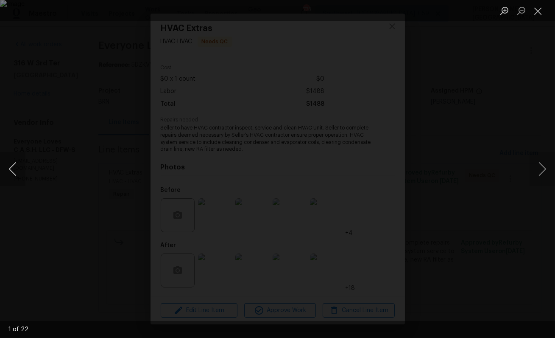
click at [23, 162] on button "Previous image" at bounding box center [12, 169] width 25 height 34
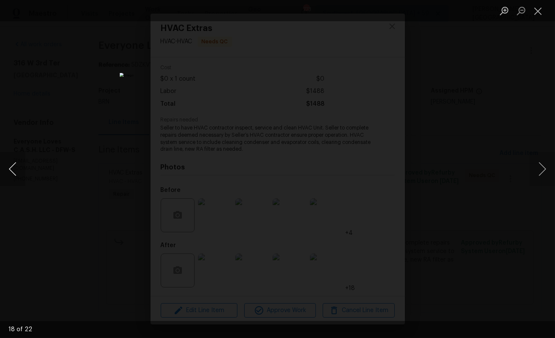
click at [23, 162] on button "Previous image" at bounding box center [12, 169] width 25 height 34
click at [24, 163] on button "Previous image" at bounding box center [12, 169] width 25 height 34
click at [25, 165] on button "Previous image" at bounding box center [12, 169] width 25 height 34
click at [26, 167] on div "Lightbox" at bounding box center [277, 169] width 555 height 338
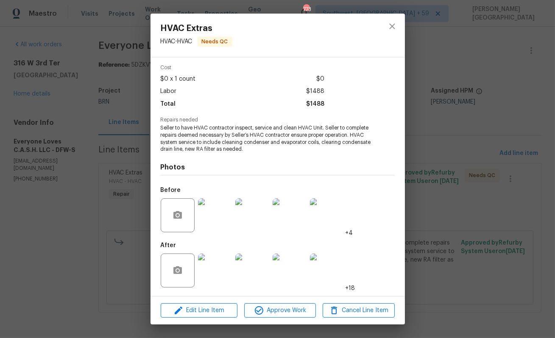
click at [233, 275] on div at bounding box center [214, 270] width 37 height 44
click at [255, 266] on img at bounding box center [252, 270] width 34 height 34
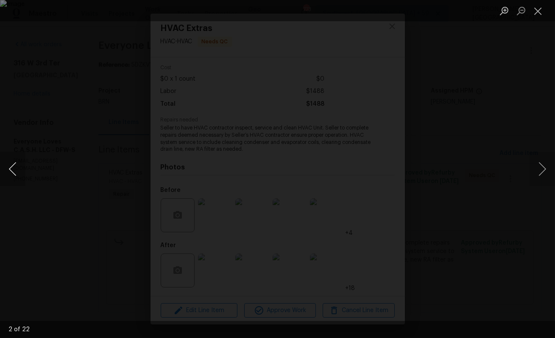
click at [16, 155] on button "Previous image" at bounding box center [12, 169] width 25 height 34
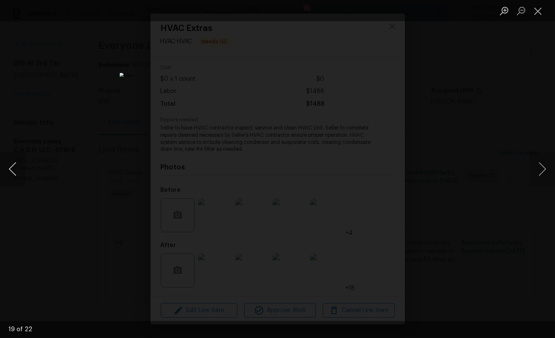
click at [16, 155] on button "Previous image" at bounding box center [12, 169] width 25 height 34
click at [545, 167] on button "Next image" at bounding box center [542, 169] width 25 height 34
click at [541, 11] on button "Close lightbox" at bounding box center [538, 10] width 17 height 15
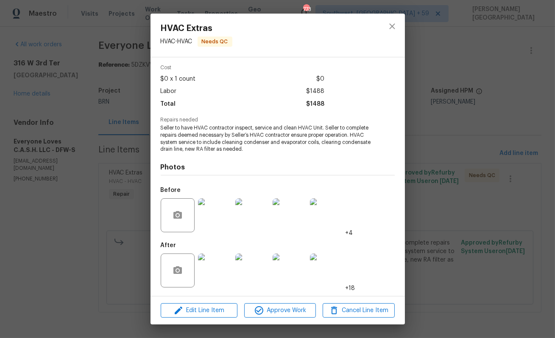
click at [477, 196] on div "HVAC Extras HVAC - HVAC Needs QC Vendor Everyone Loves C.A.S.H. LLC Account Cat…" at bounding box center [277, 169] width 555 height 338
